Goal: Information Seeking & Learning: Compare options

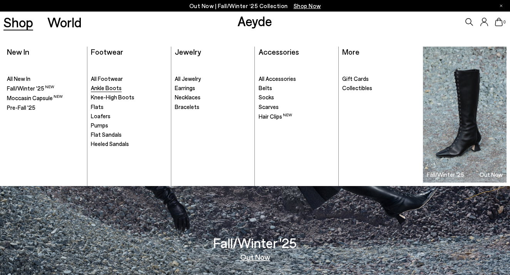
click at [107, 89] on span "Ankle Boots" at bounding box center [106, 87] width 31 height 7
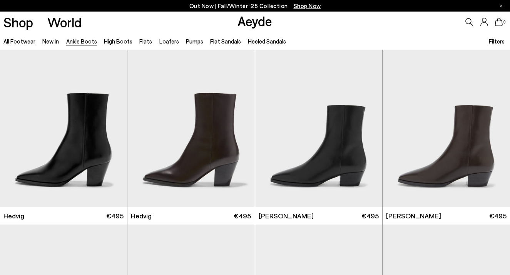
scroll to position [205, 0]
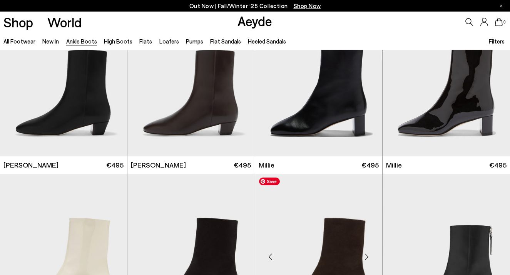
scroll to position [1284, 0]
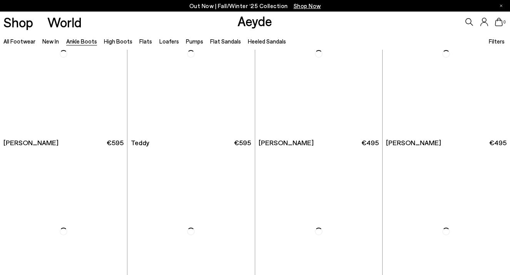
scroll to position [2399, 0]
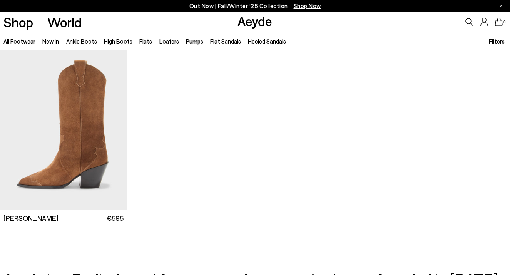
scroll to position [3744, 0]
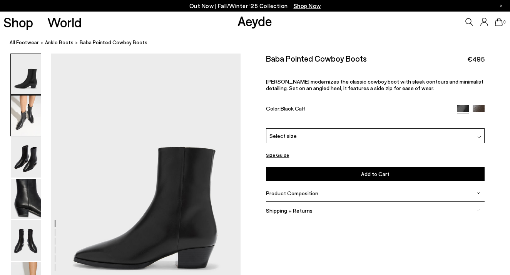
click at [23, 124] on img at bounding box center [26, 115] width 30 height 40
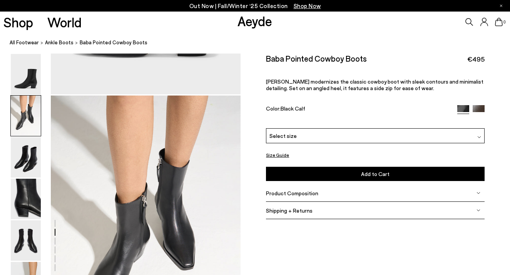
scroll to position [255, 0]
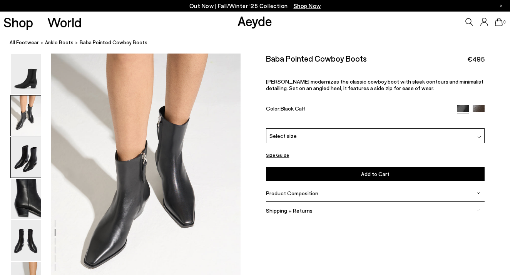
click at [32, 172] on img at bounding box center [26, 157] width 30 height 40
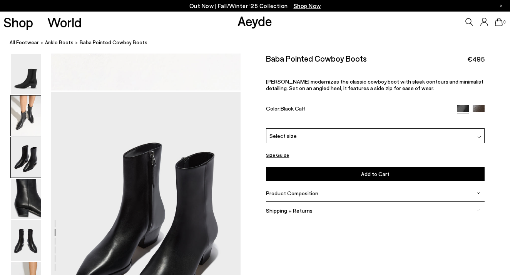
scroll to position [509, 0]
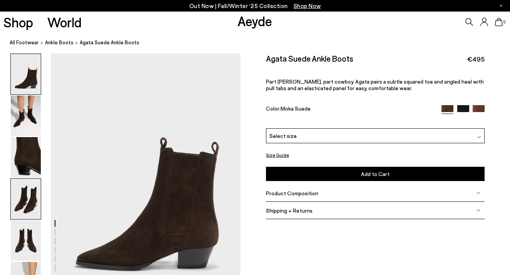
click at [31, 193] on img at bounding box center [26, 199] width 30 height 40
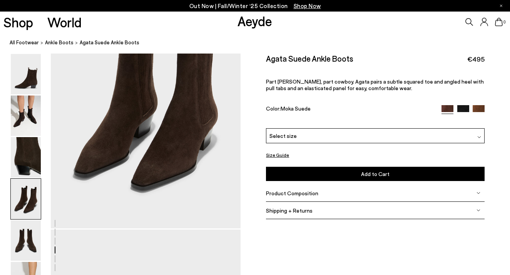
scroll to position [843, 0]
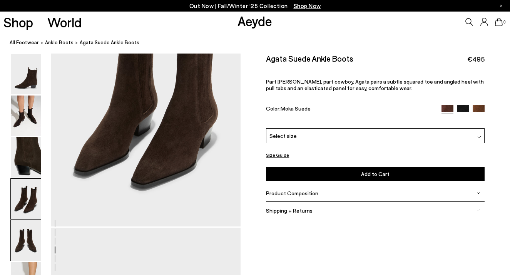
click at [25, 250] on img at bounding box center [26, 240] width 30 height 40
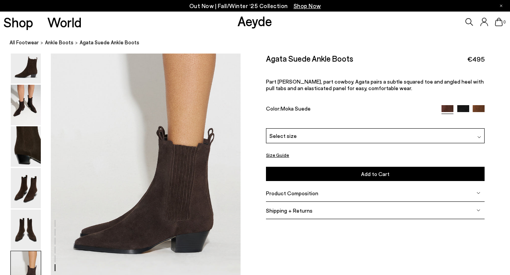
scroll to position [1325, 0]
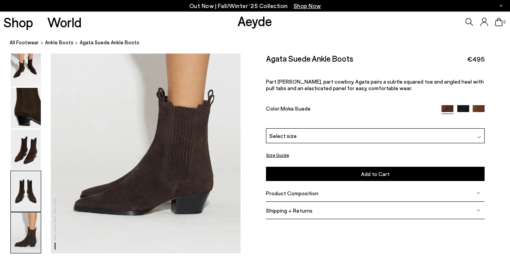
click at [29, 201] on img at bounding box center [26, 191] width 30 height 40
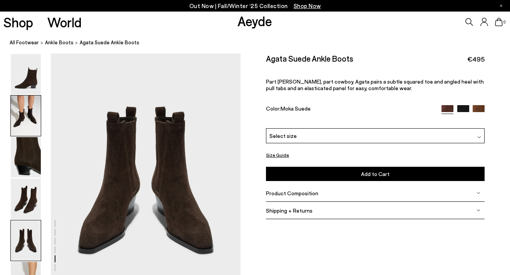
click at [31, 124] on img at bounding box center [26, 115] width 30 height 40
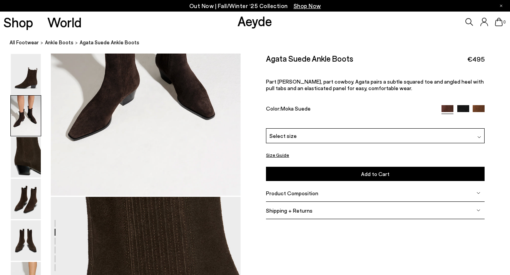
scroll to position [255, 0]
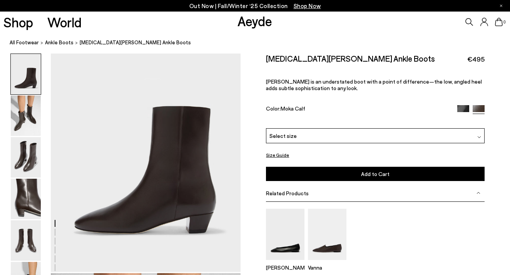
scroll to position [40, 0]
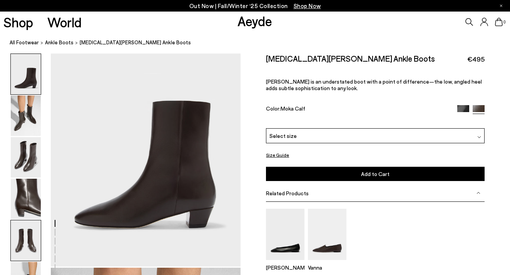
click at [26, 243] on img at bounding box center [26, 240] width 30 height 40
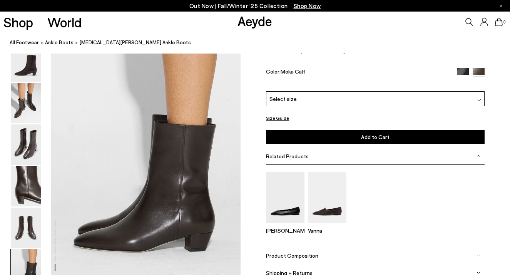
scroll to position [1325, 0]
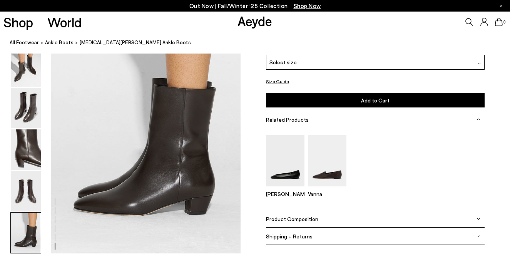
click at [286, 220] on span "Product Composition" at bounding box center [292, 219] width 52 height 7
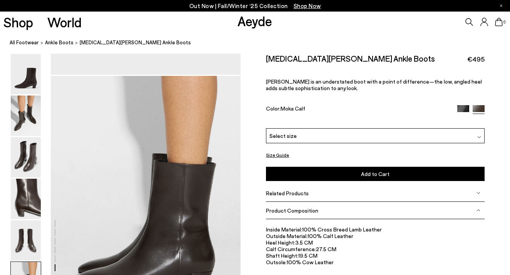
scroll to position [1248, 0]
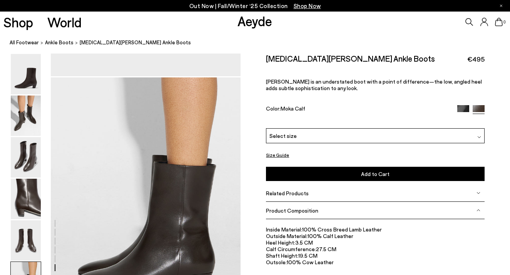
click at [462, 111] on img at bounding box center [463, 111] width 12 height 12
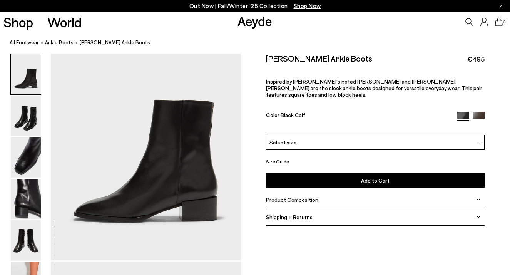
scroll to position [47, 0]
click at [30, 250] on img at bounding box center [26, 240] width 30 height 40
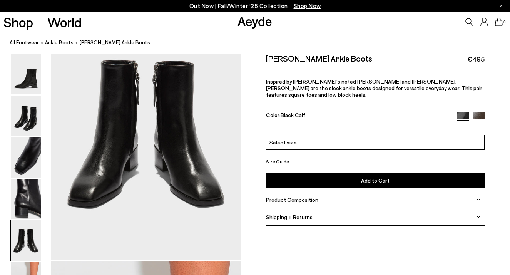
scroll to position [1070, 0]
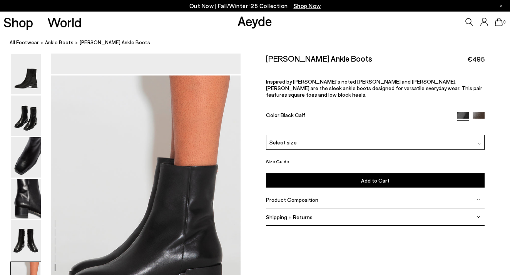
scroll to position [1246, 0]
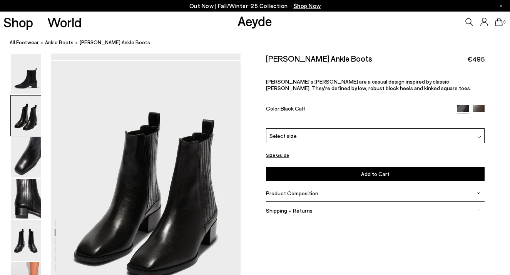
scroll to position [310, 0]
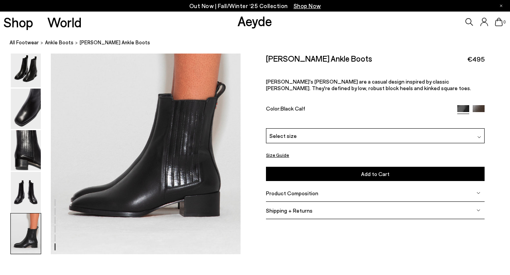
scroll to position [1325, 0]
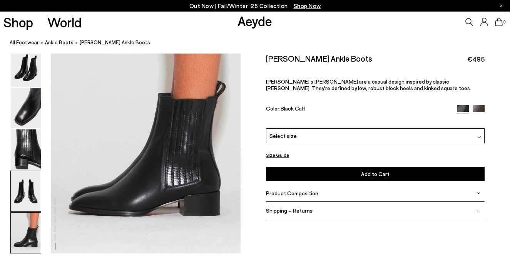
click at [33, 201] on img at bounding box center [26, 191] width 30 height 40
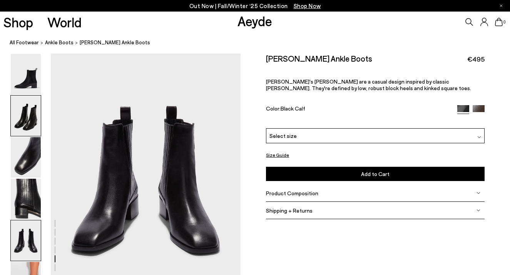
click at [30, 124] on img at bounding box center [26, 115] width 30 height 40
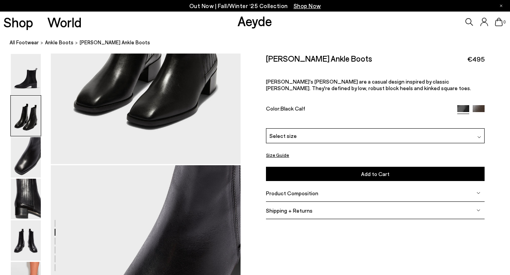
scroll to position [255, 0]
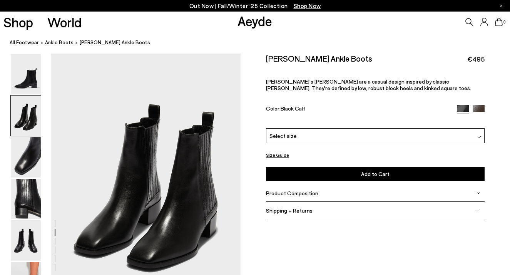
click at [480, 101] on div "Neil Leather Ankle Boots €495 Aeyde's Neil boots are a casual design inspired b…" at bounding box center [375, 91] width 219 height 75
click at [480, 108] on img at bounding box center [479, 111] width 12 height 12
click at [478, 110] on img at bounding box center [479, 111] width 12 height 12
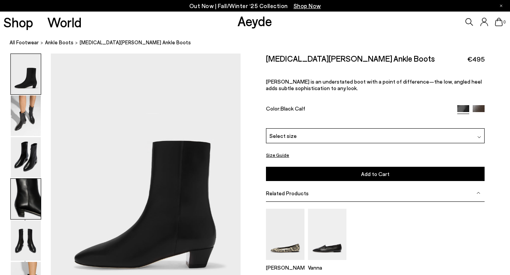
click at [19, 209] on img at bounding box center [26, 199] width 30 height 40
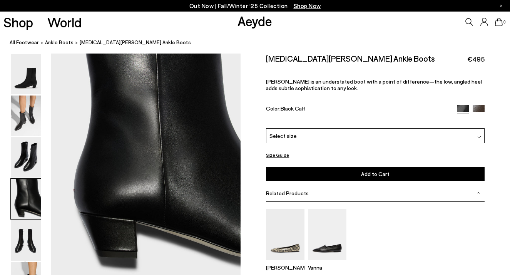
scroll to position [812, 0]
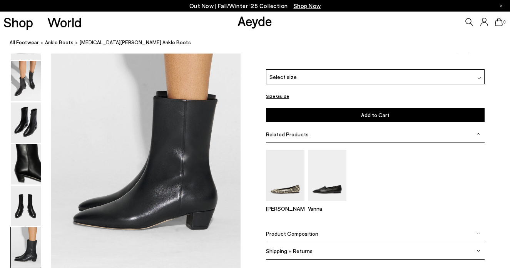
scroll to position [1297, 0]
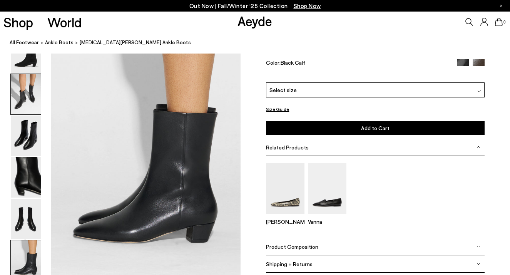
click at [19, 100] on img at bounding box center [26, 94] width 30 height 40
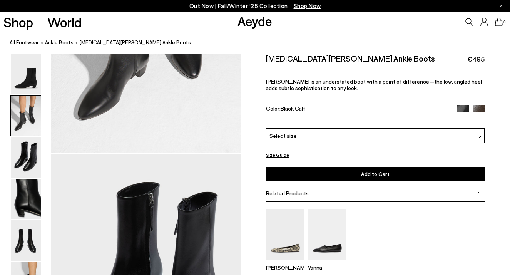
scroll to position [409, 0]
